Goal: Navigation & Orientation: Understand site structure

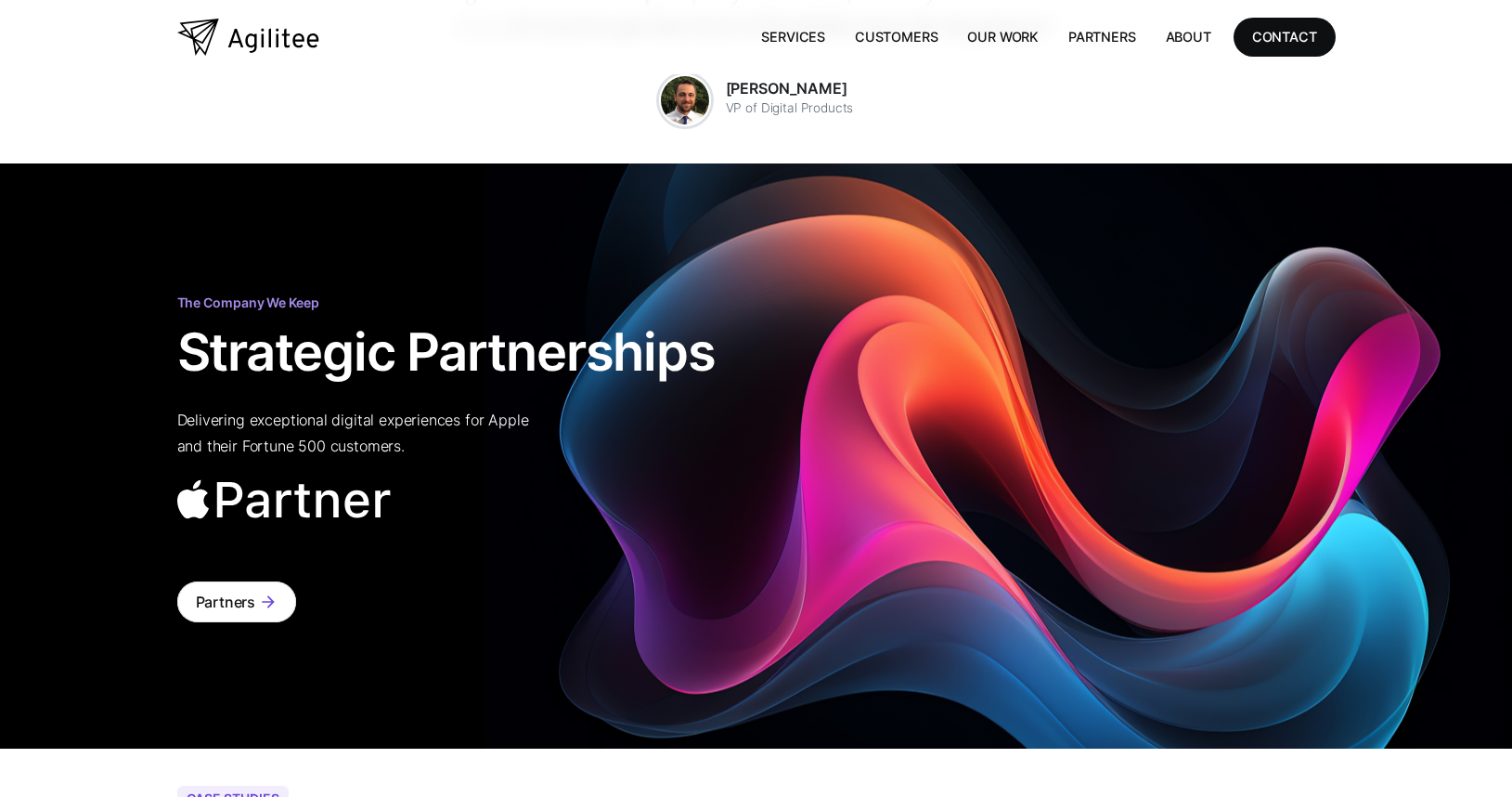
scroll to position [3840, 0]
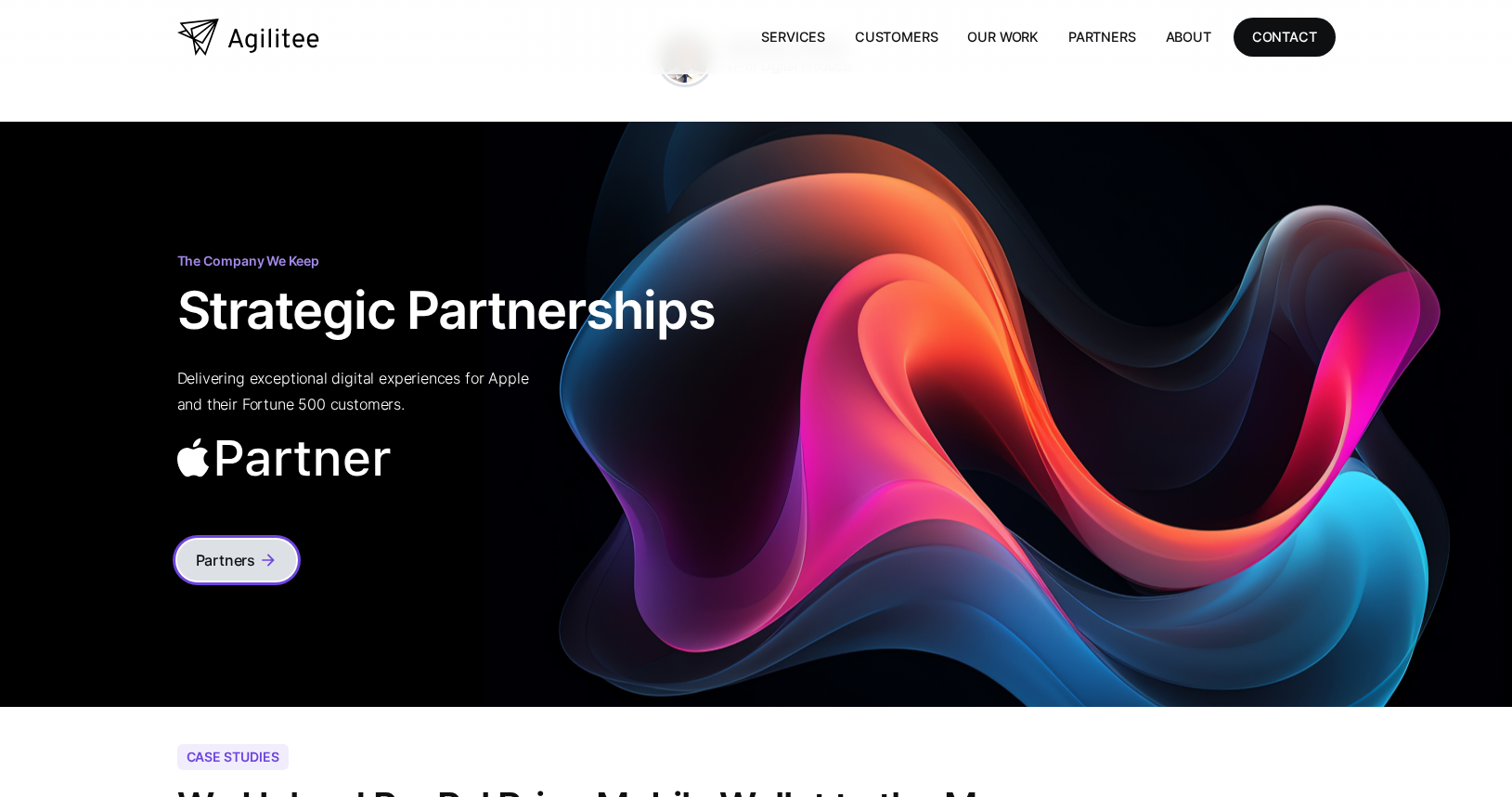
click at [236, 547] on div "Partners" at bounding box center [226, 559] width 61 height 26
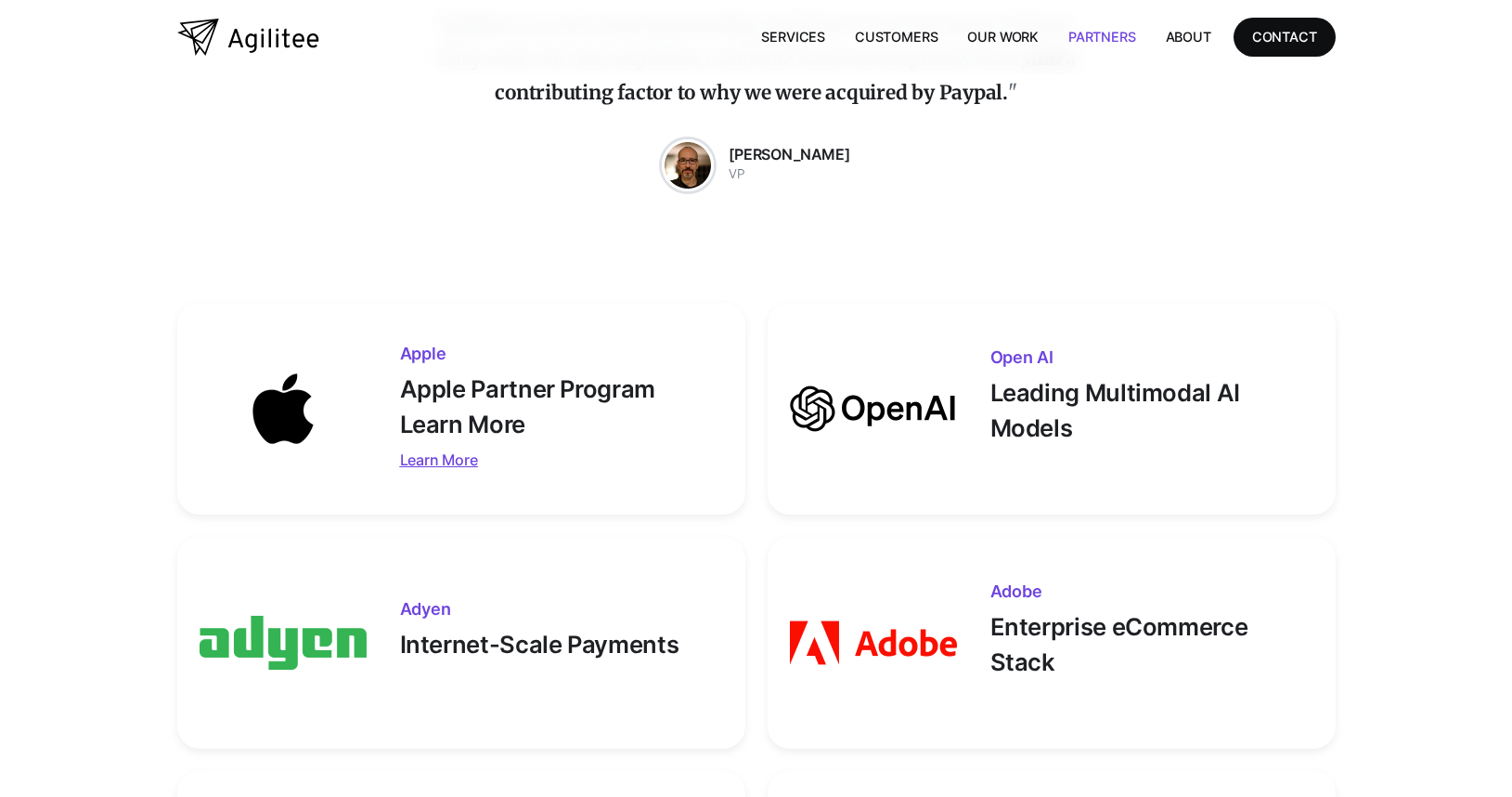
scroll to position [454, 0]
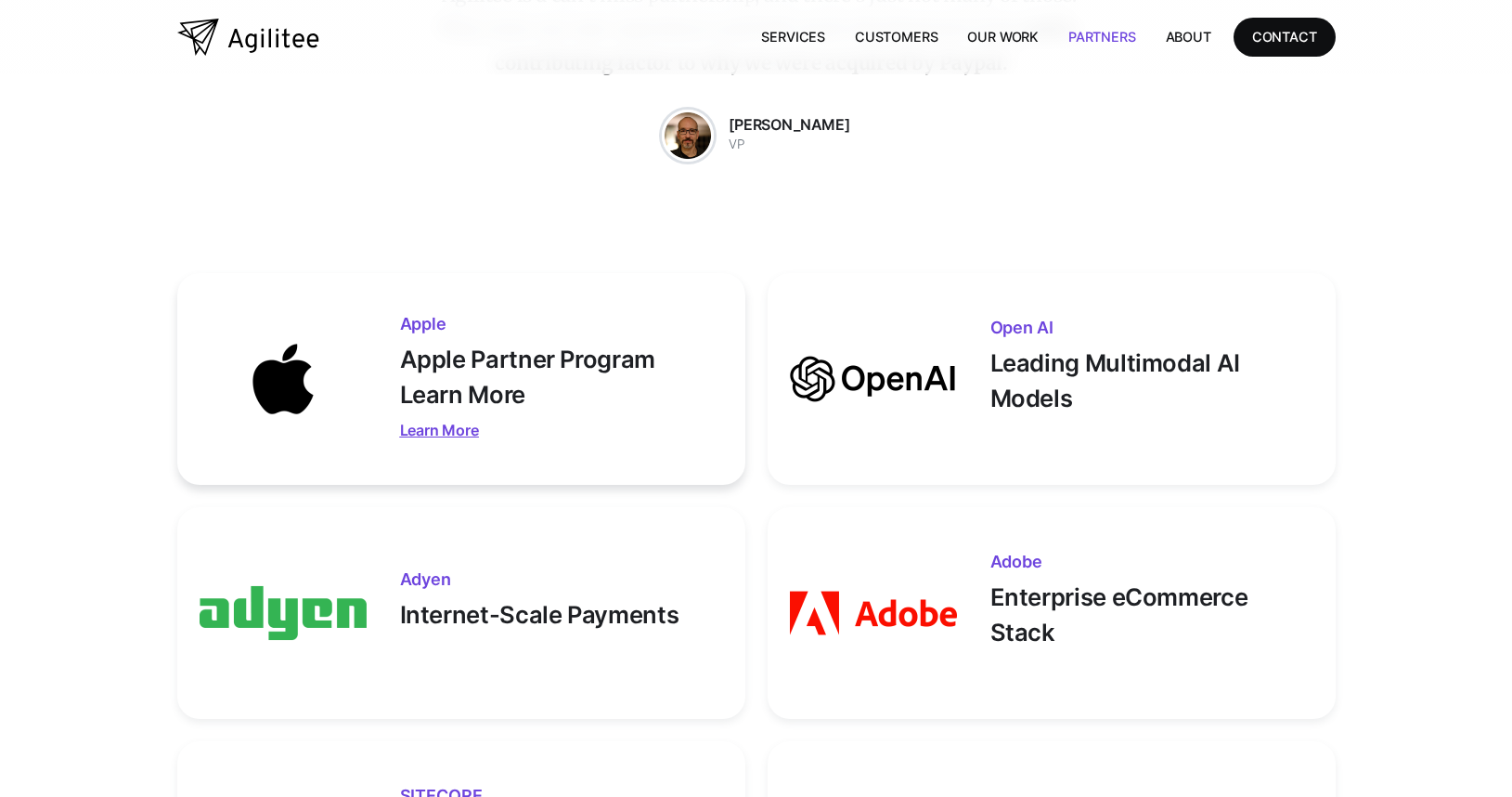
click at [441, 427] on div "Learn More" at bounding box center [561, 429] width 323 height 26
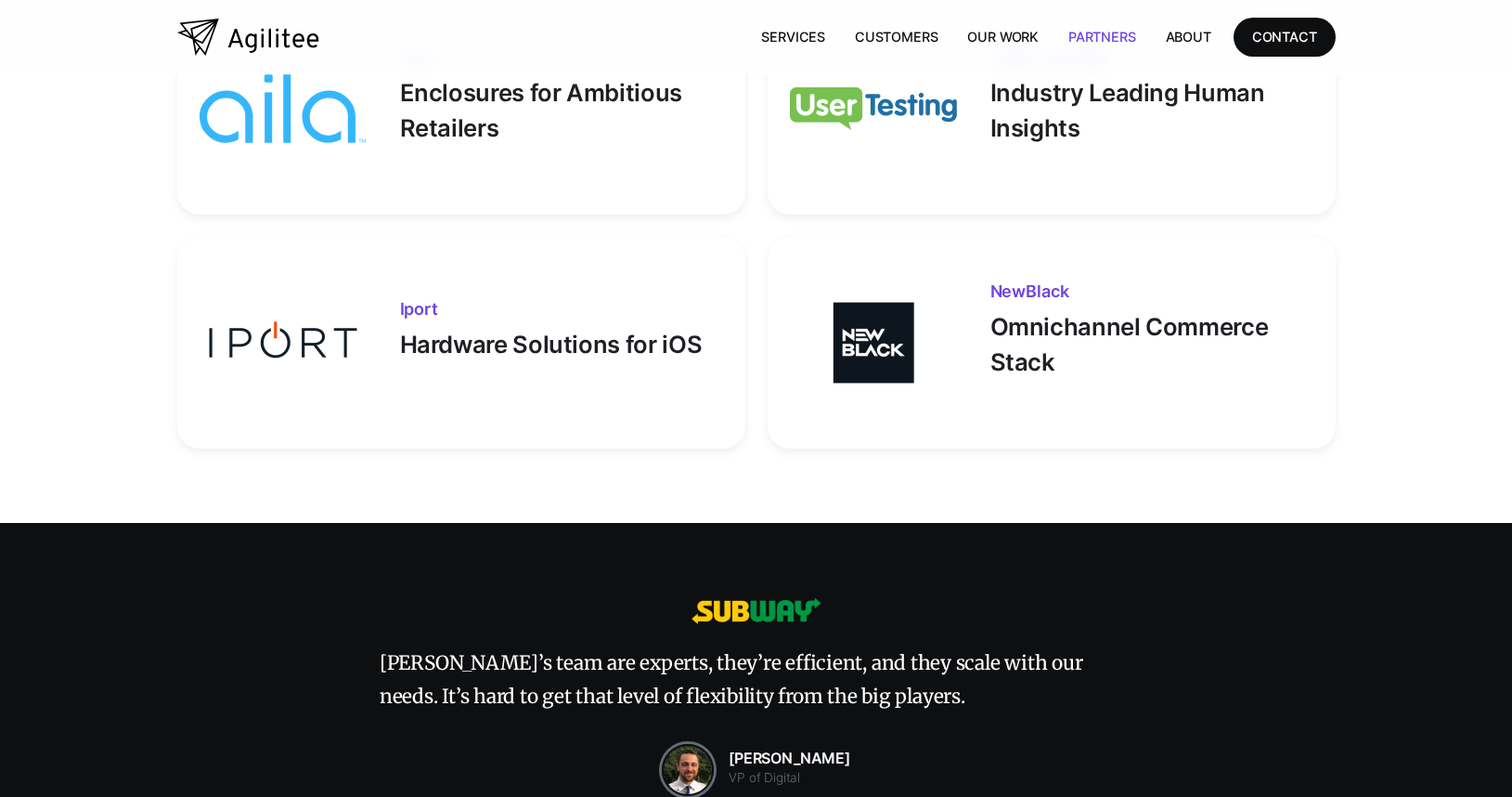
scroll to position [1898, 0]
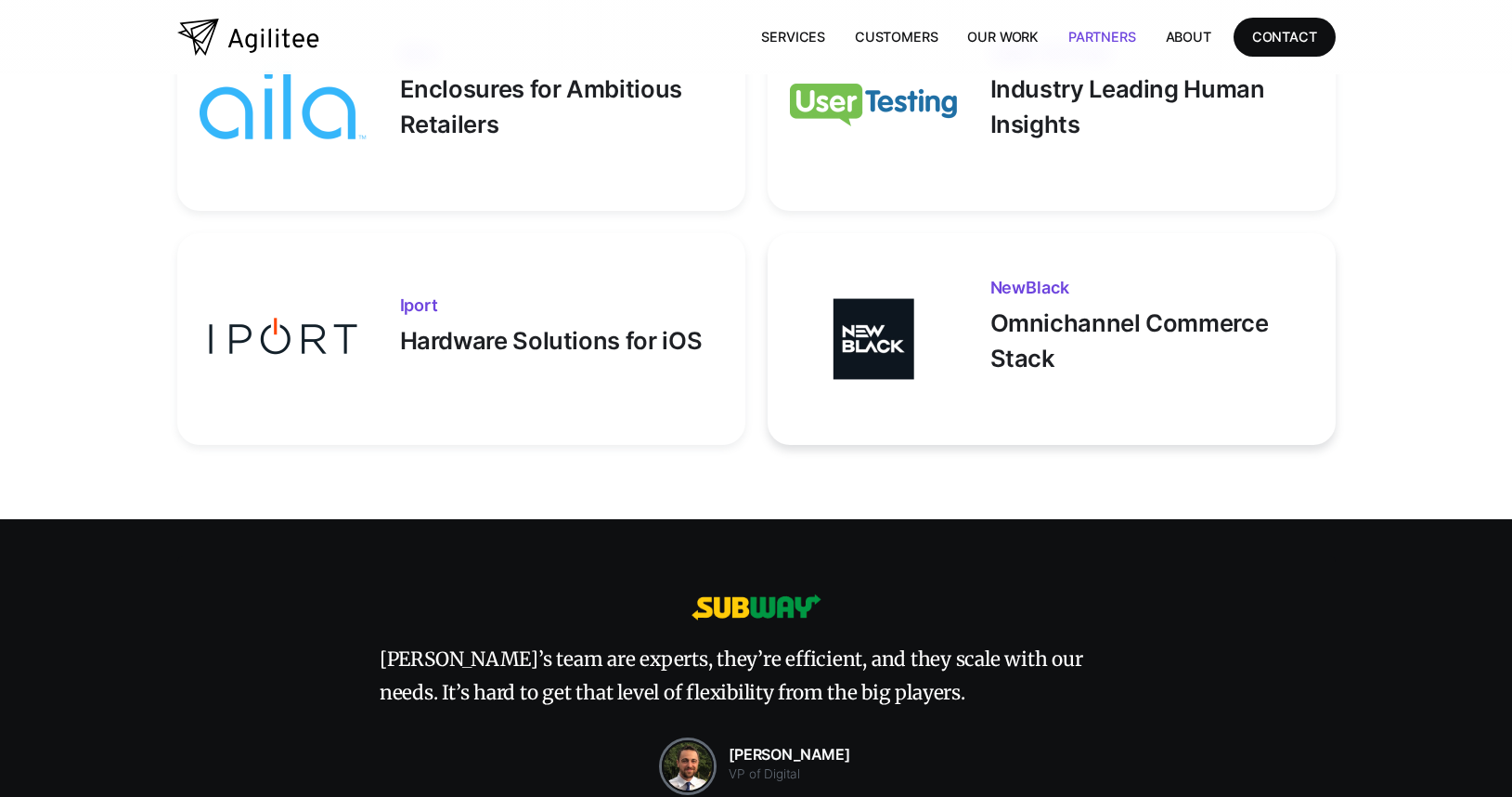
click at [1069, 312] on p "Omnichannel Commerce Stack" at bounding box center [1151, 336] width 323 height 80
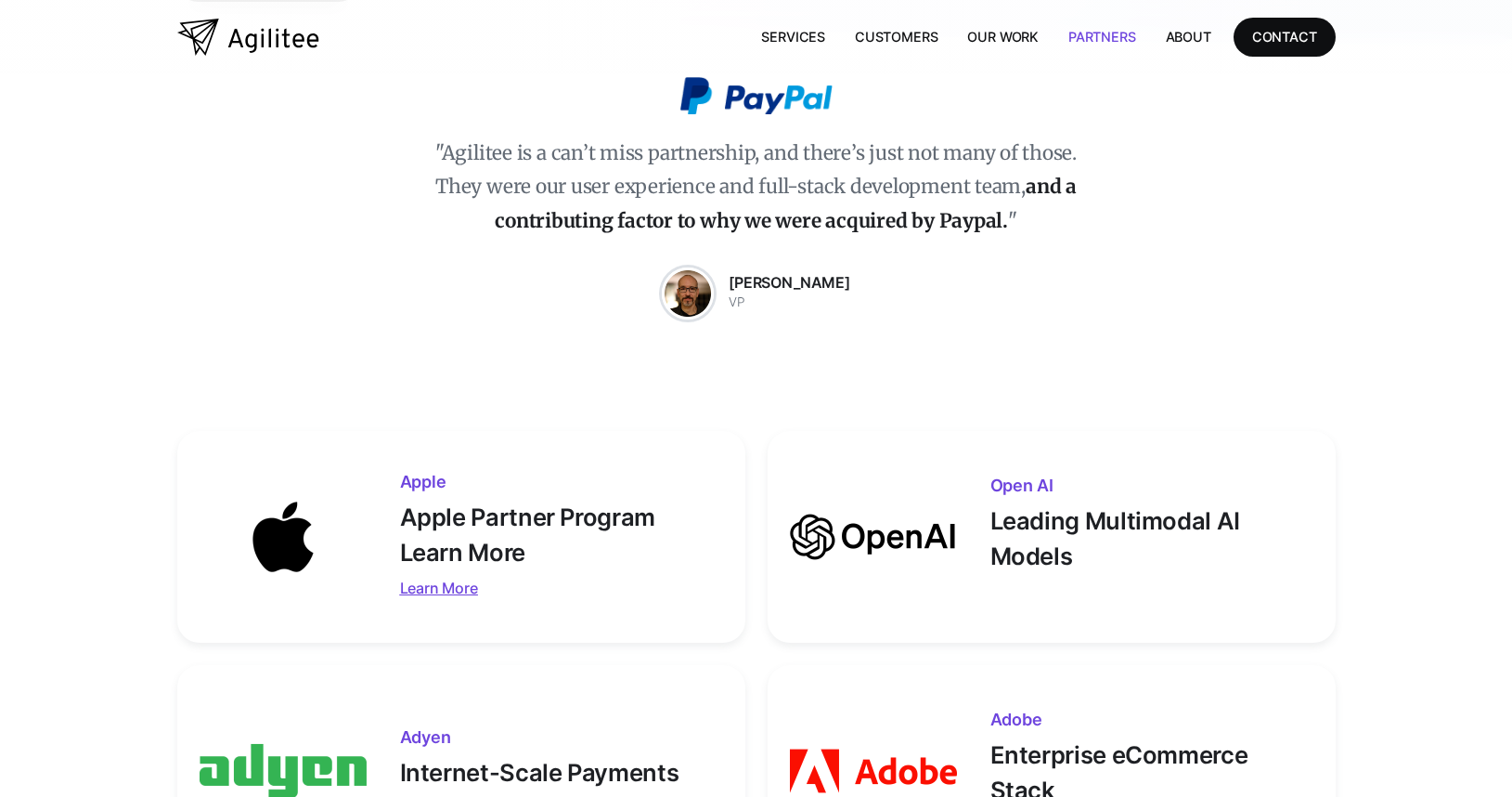
scroll to position [0, 0]
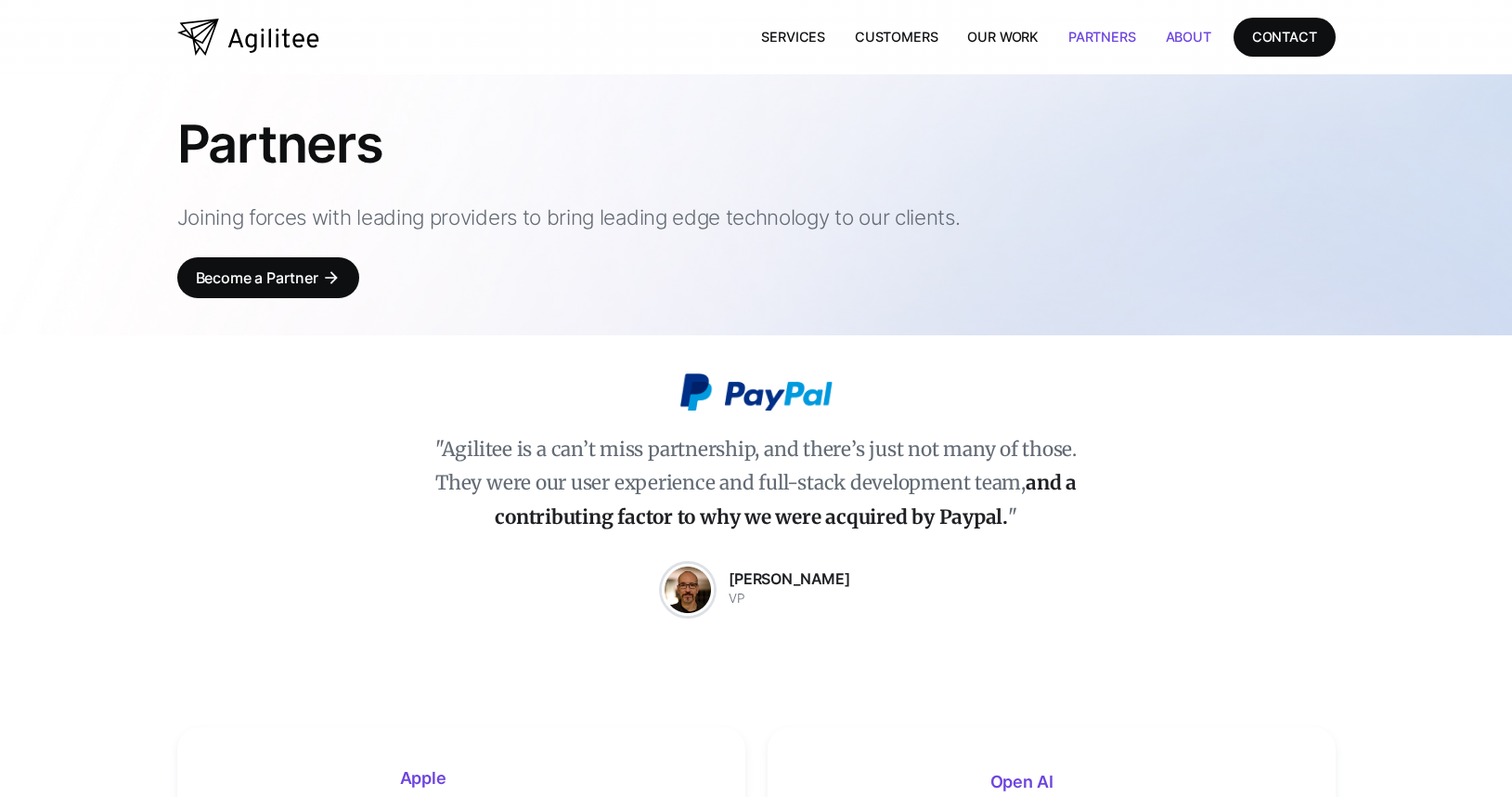
click at [1178, 37] on link "About" at bounding box center [1189, 37] width 76 height 38
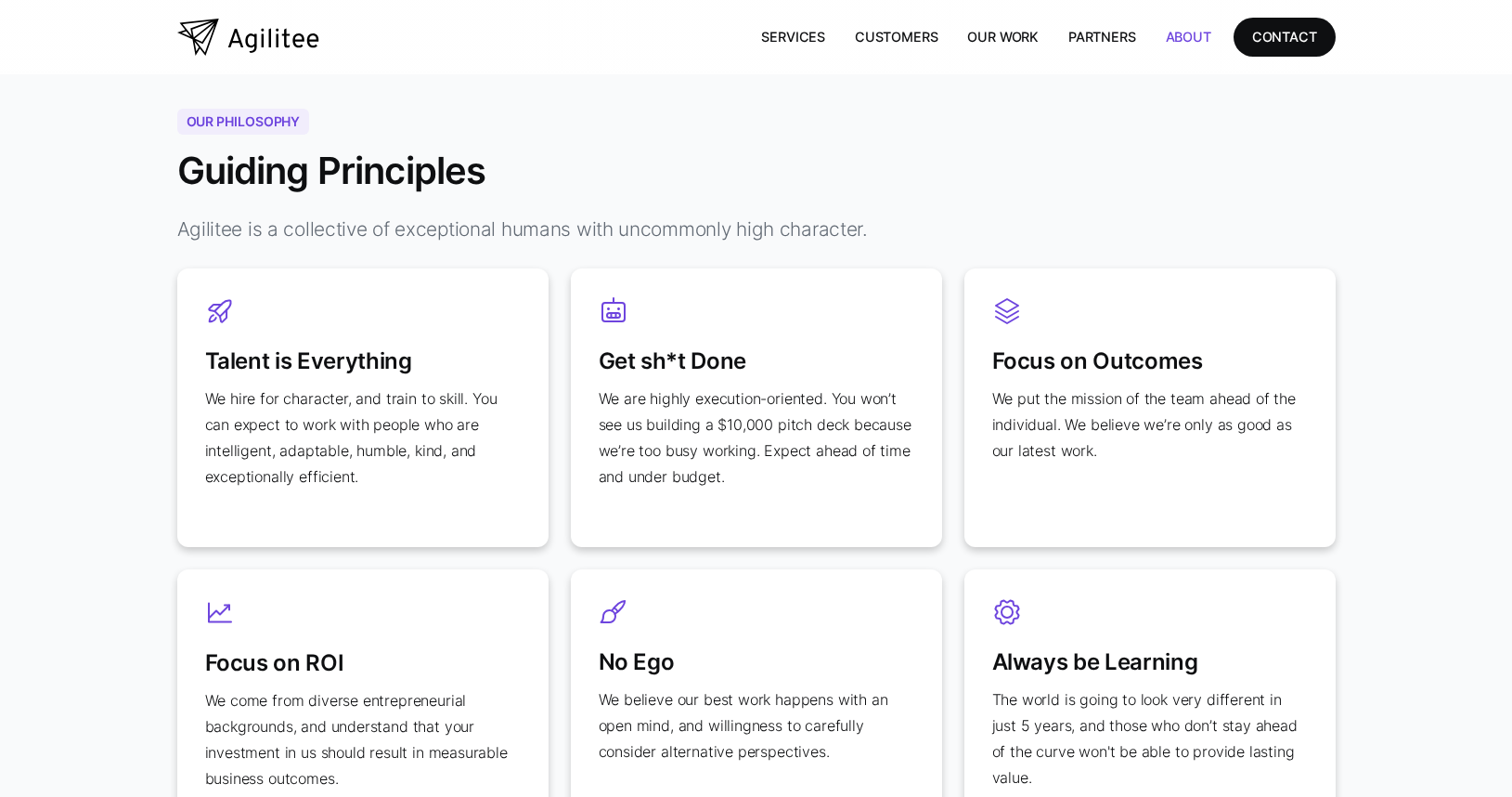
scroll to position [1725, 0]
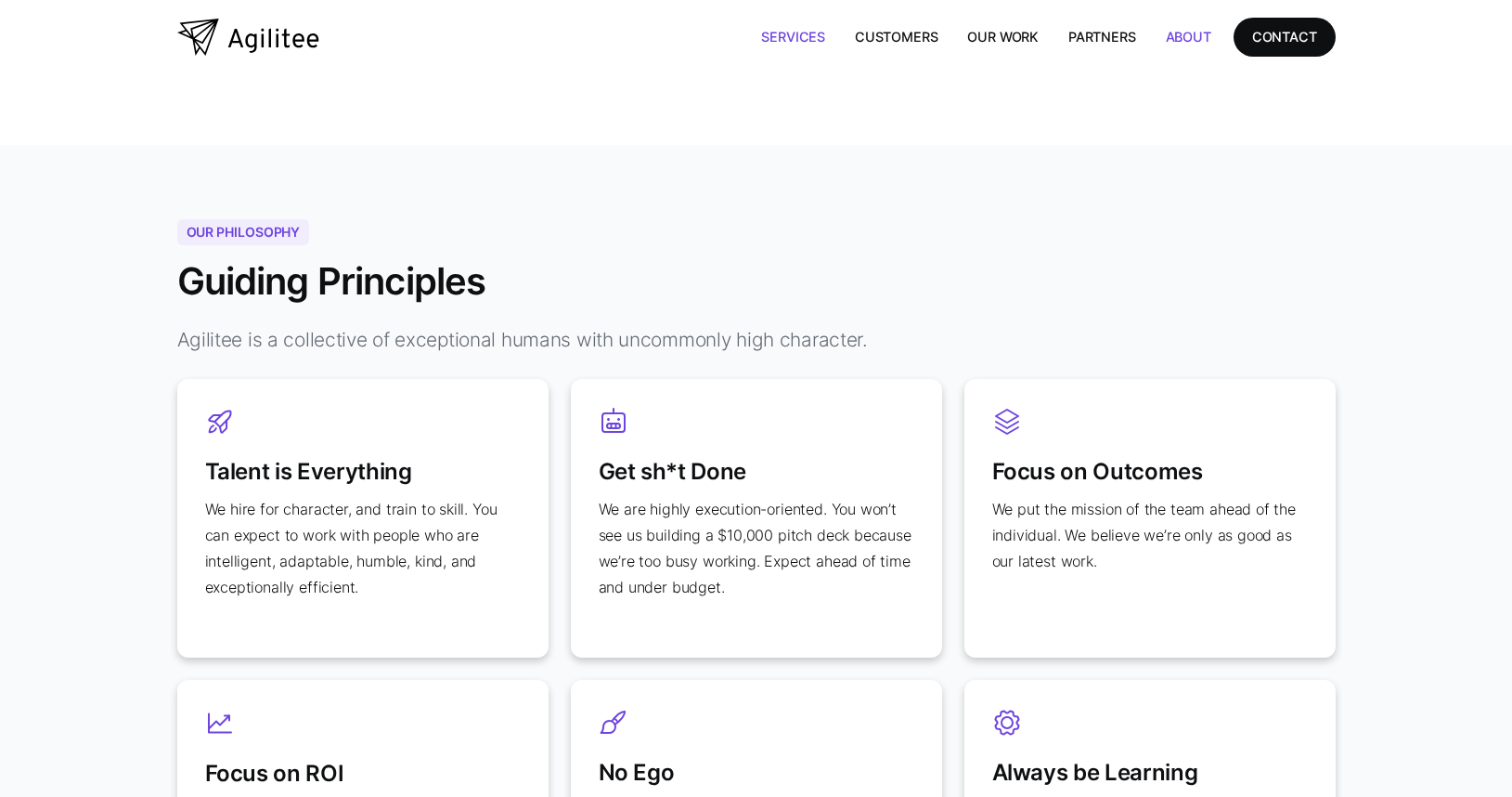
click at [782, 43] on link "Services" at bounding box center [793, 37] width 93 height 38
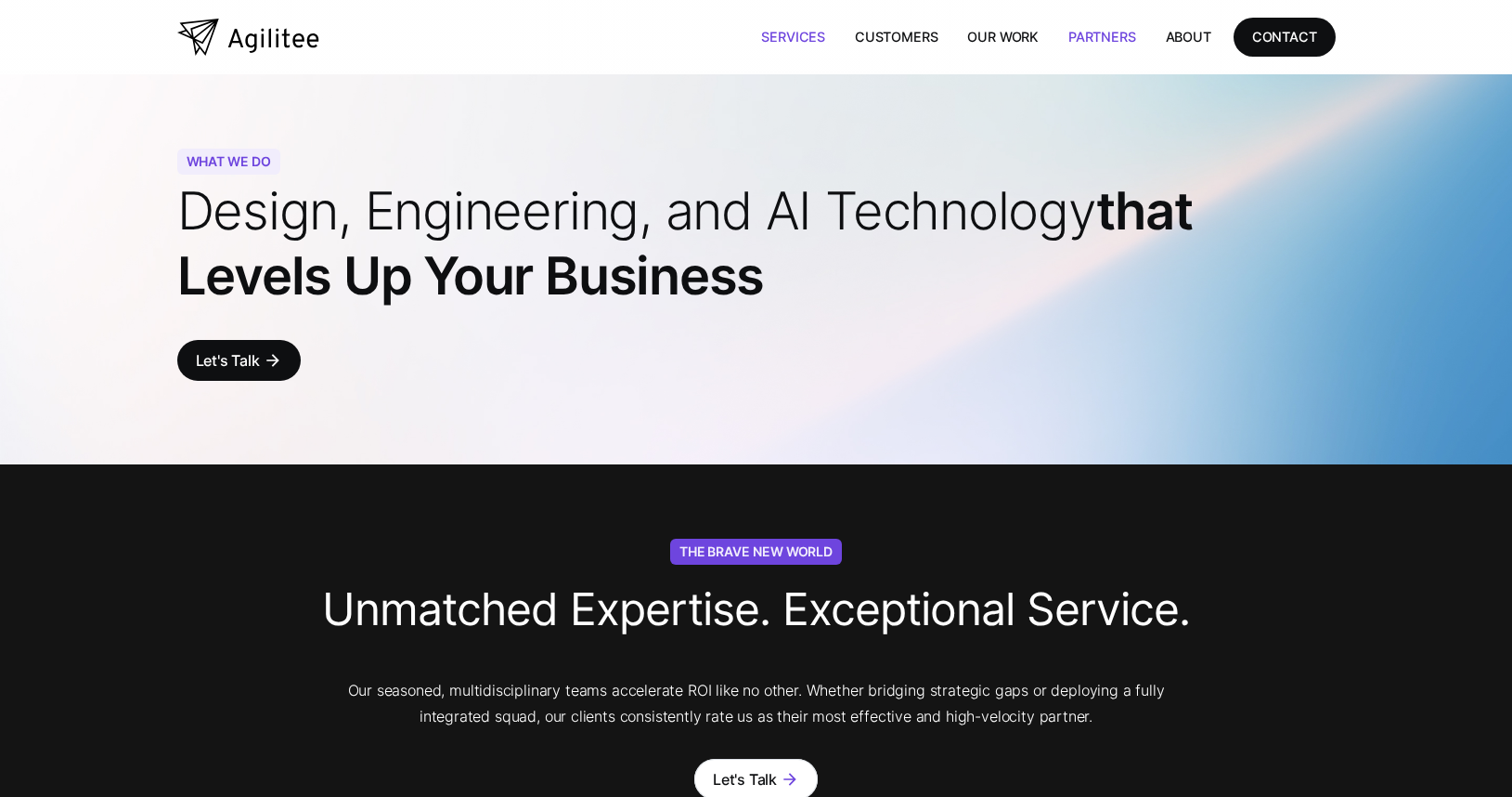
click at [1079, 30] on link "Partners" at bounding box center [1102, 37] width 97 height 38
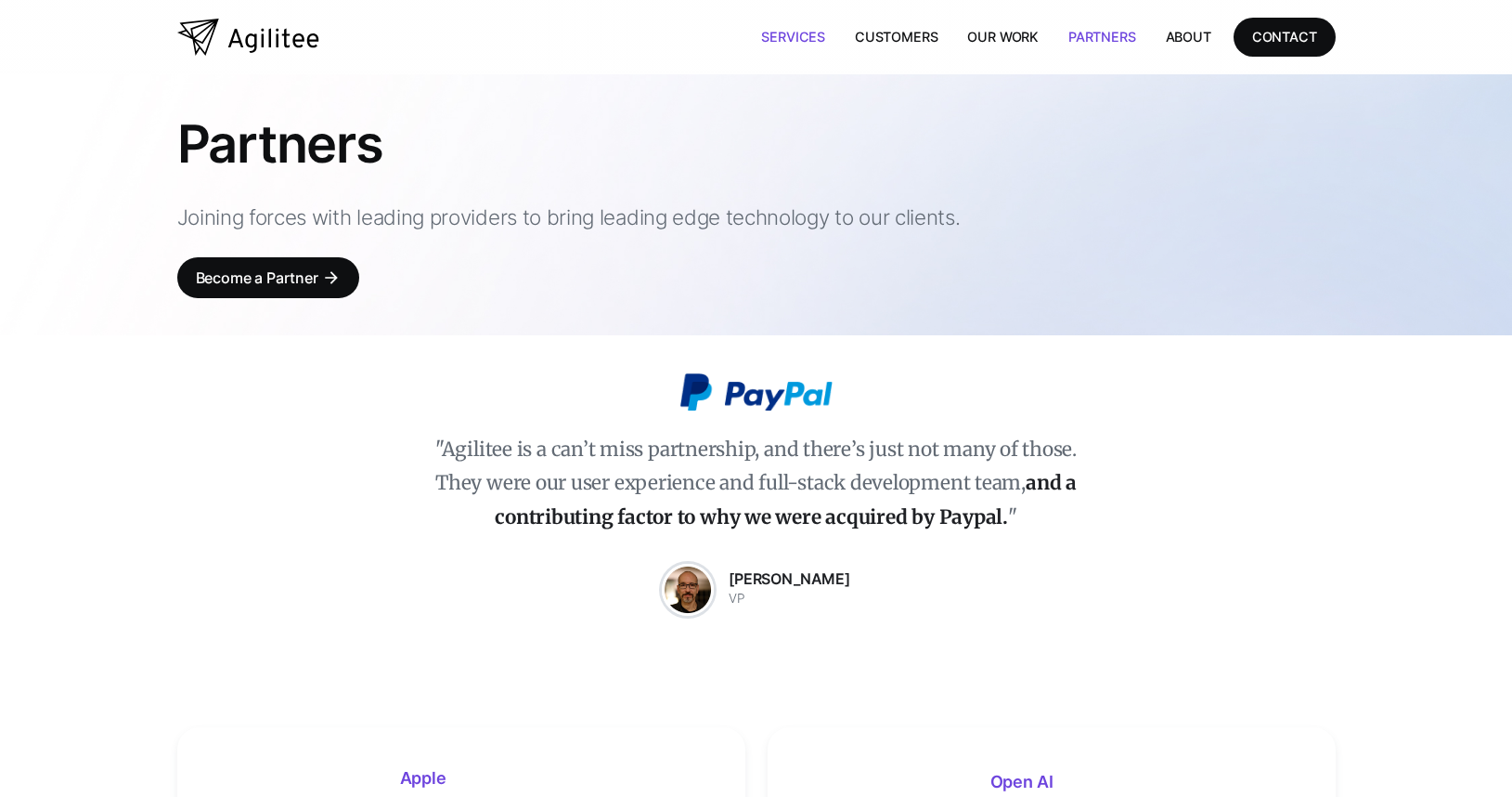
click at [783, 39] on link "Services" at bounding box center [793, 37] width 93 height 38
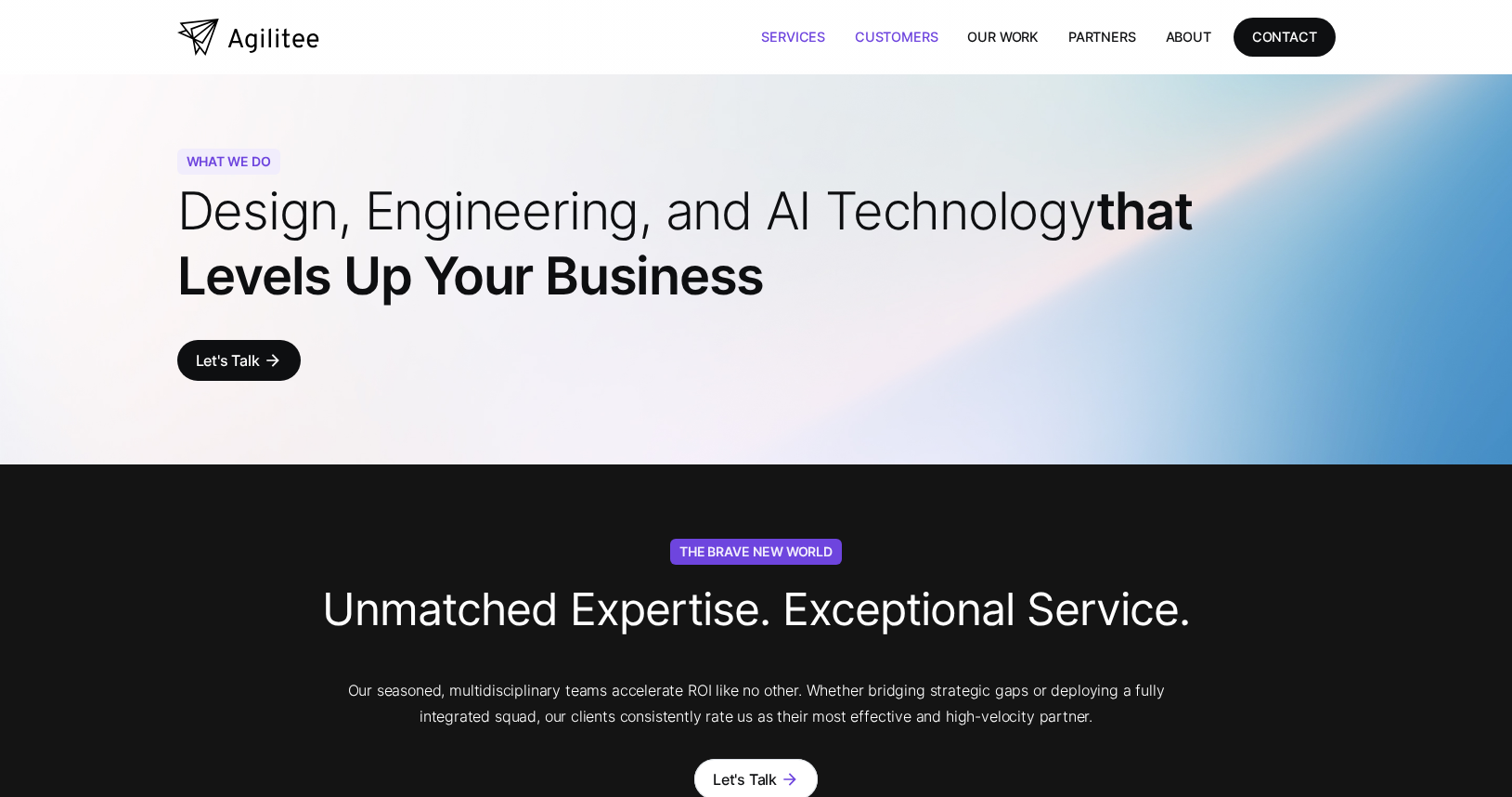
click at [915, 39] on link "Customers" at bounding box center [896, 37] width 112 height 38
